Goal: Navigation & Orientation: Go to known website

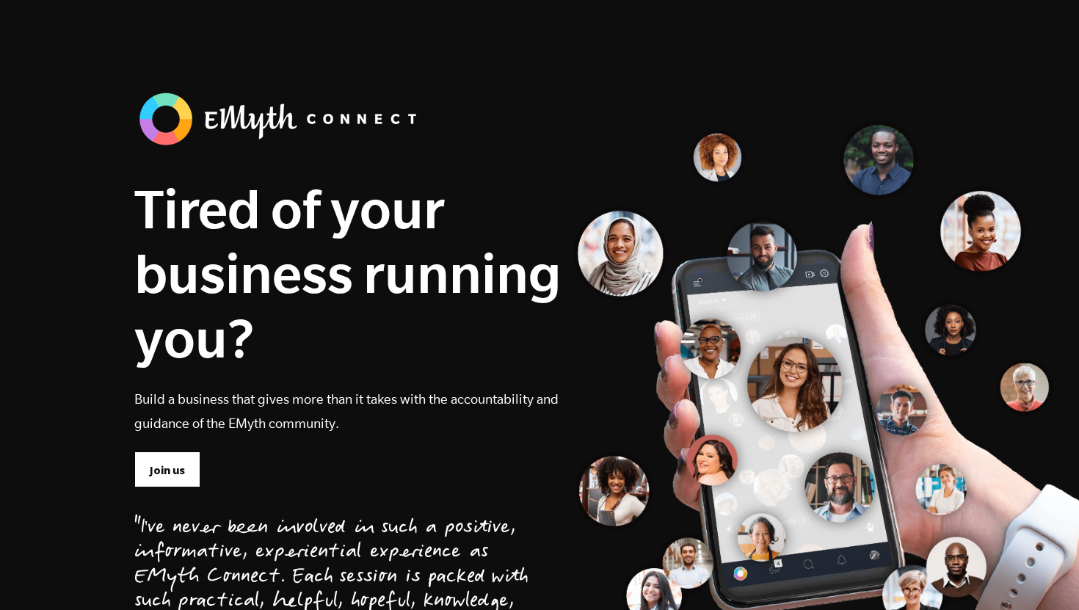
click at [889, 100] on div "Tired of your business running you? Build a business that gives more than it ta…" at bounding box center [539, 391] width 833 height 607
click at [170, 123] on img at bounding box center [281, 119] width 294 height 62
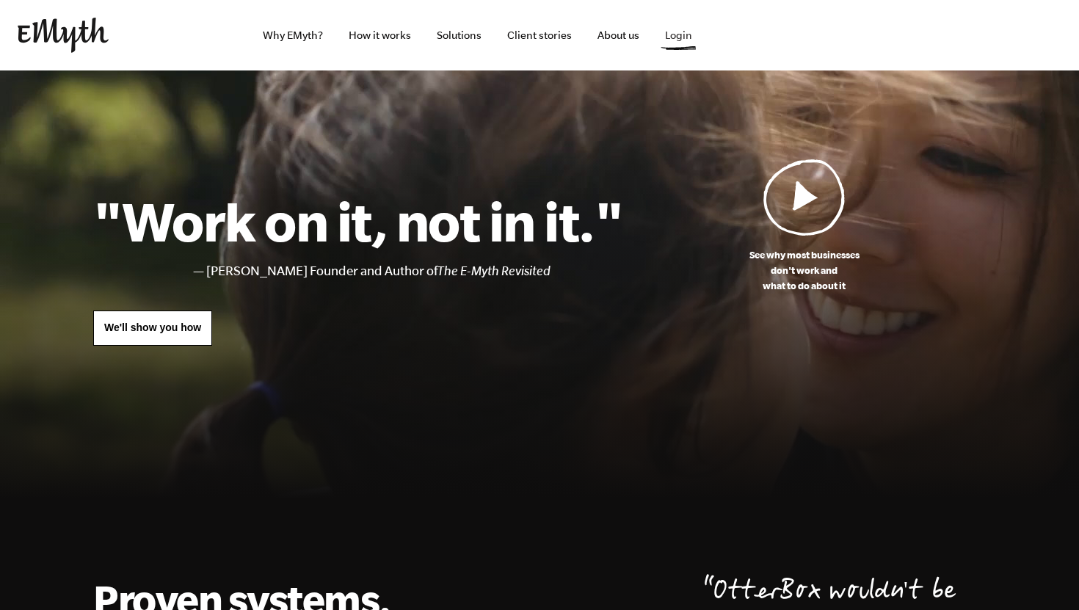
click at [669, 36] on link "Login" at bounding box center [678, 35] width 51 height 70
